Goal: Transaction & Acquisition: Purchase product/service

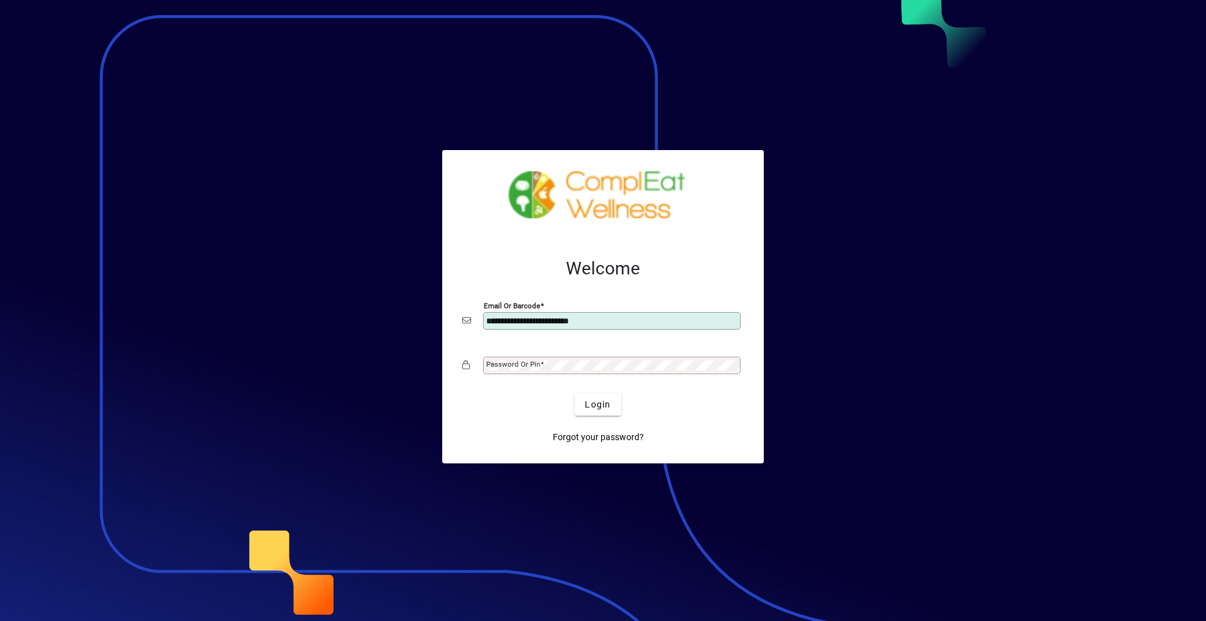
type input "**********"
click at [575, 393] on button "Login" at bounding box center [598, 404] width 46 height 23
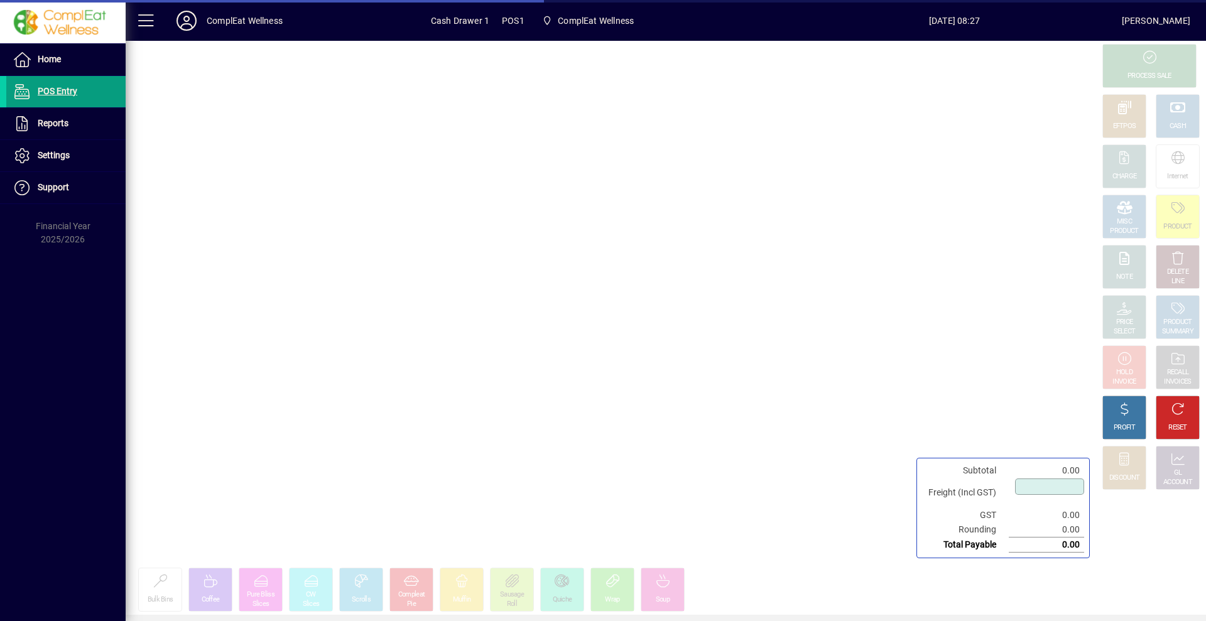
type input "****"
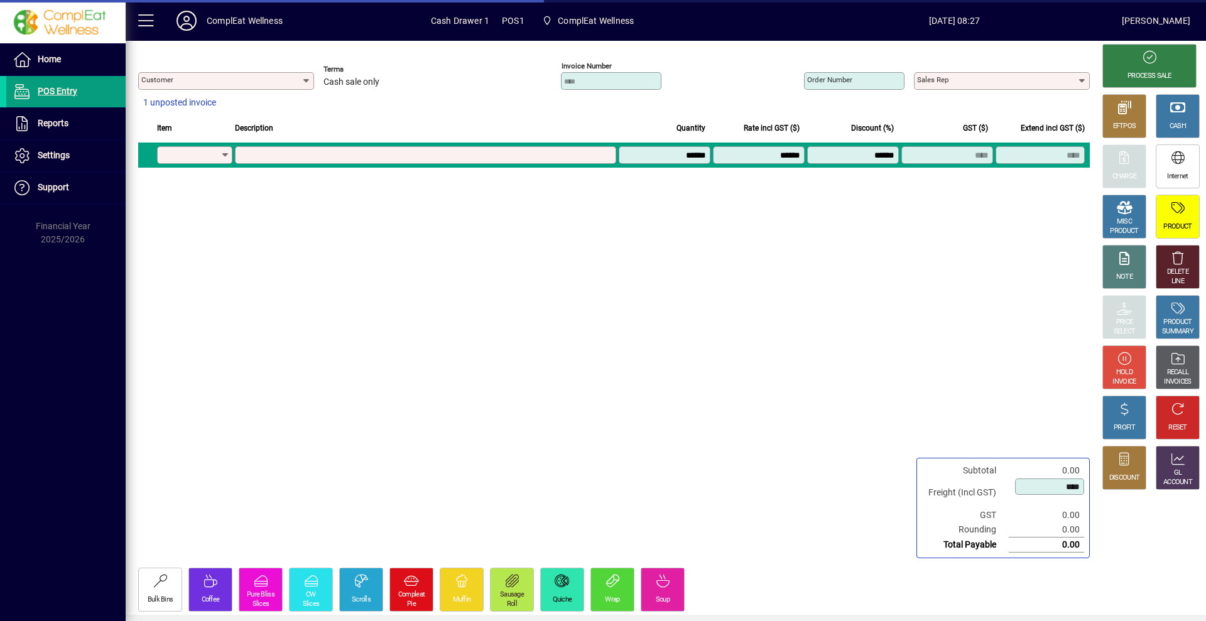
type input "**********"
